Goal: Transaction & Acquisition: Purchase product/service

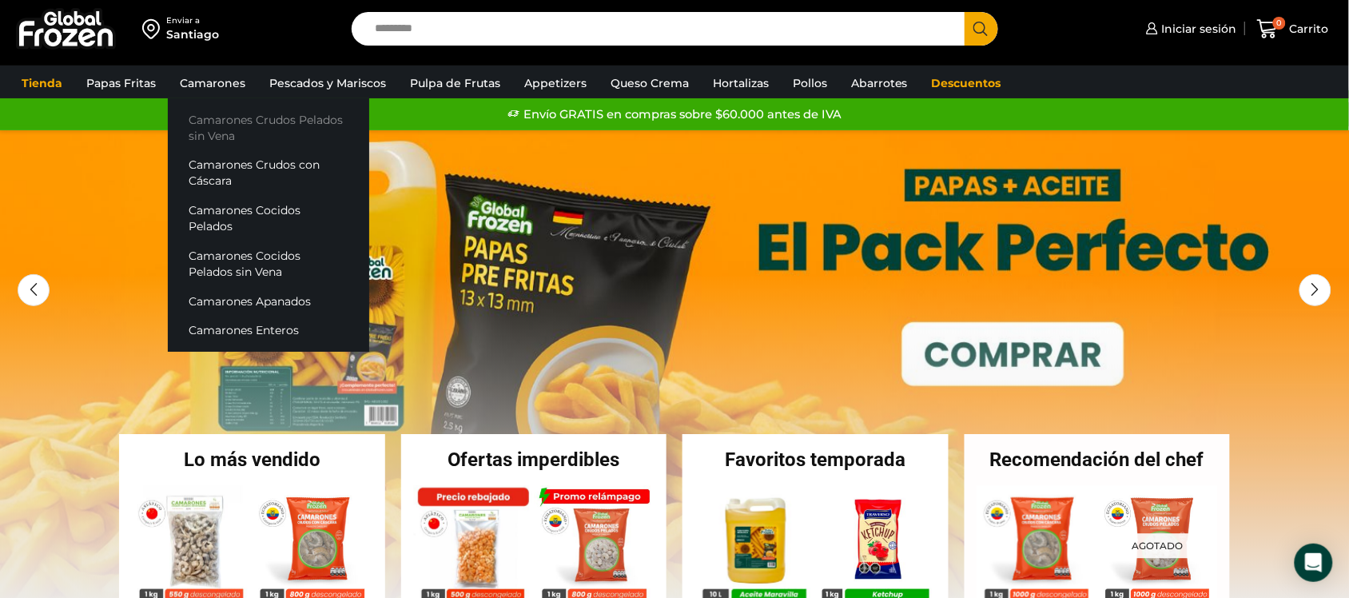
click at [233, 121] on link "Camarones Crudos Pelados sin Vena" at bounding box center [268, 128] width 201 height 46
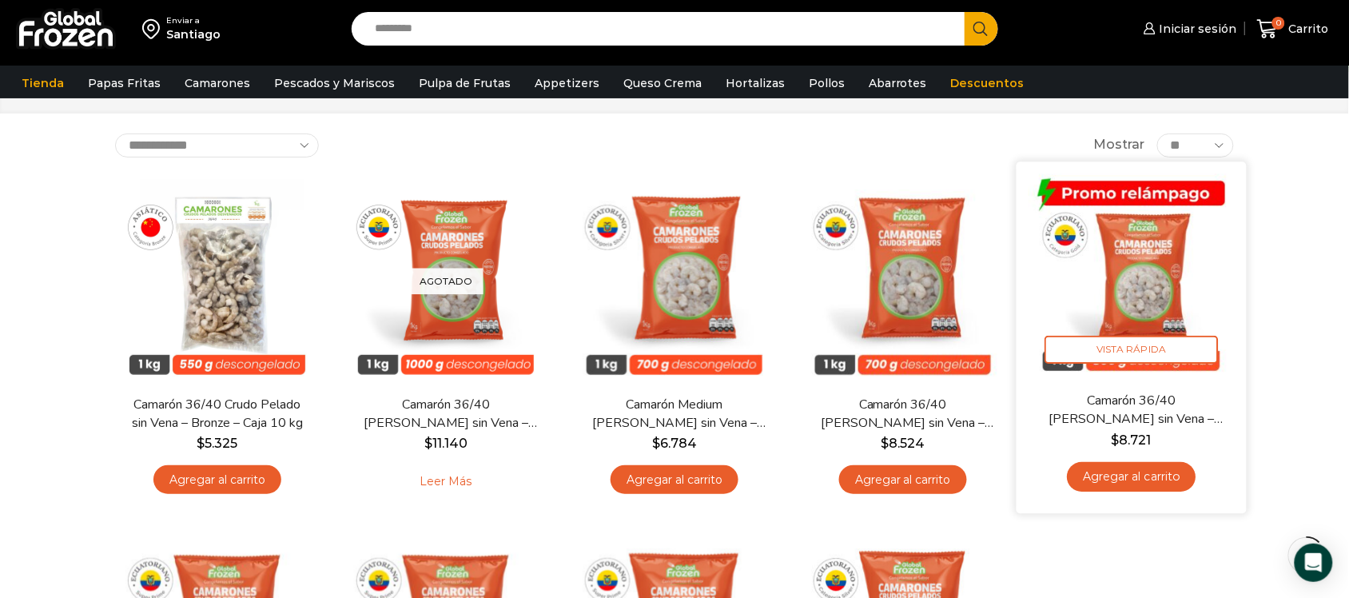
scroll to position [100, 0]
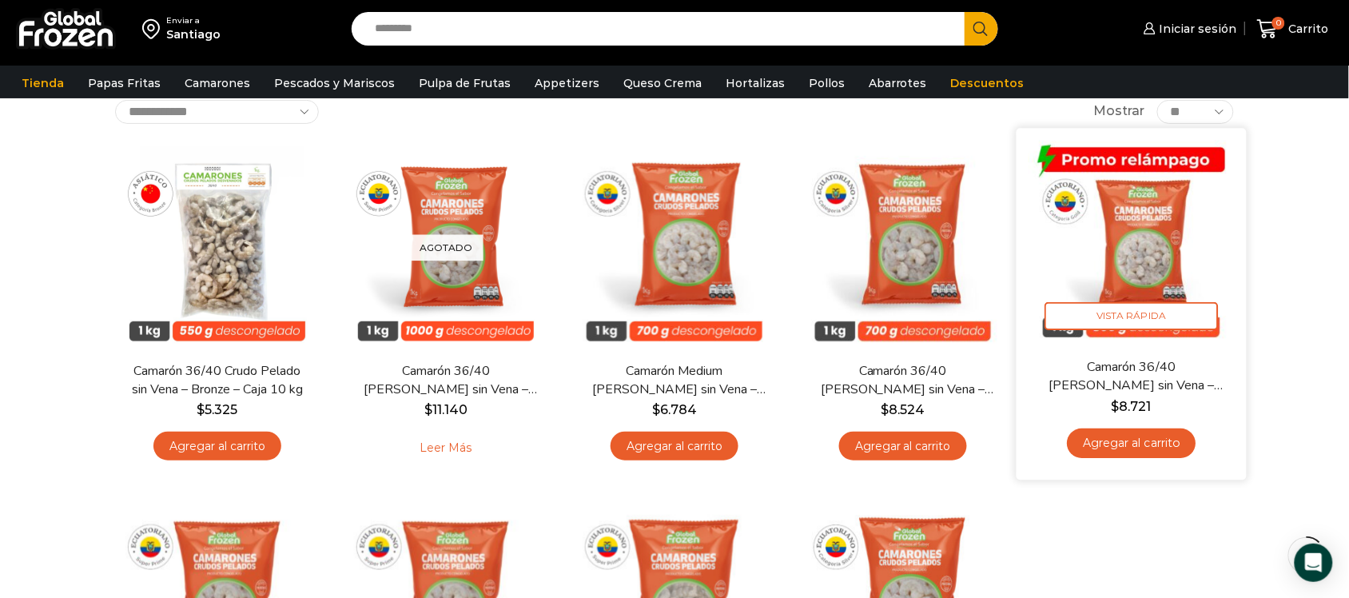
click at [1152, 230] on img at bounding box center [1132, 243] width 206 height 206
